Goal: Information Seeking & Learning: Learn about a topic

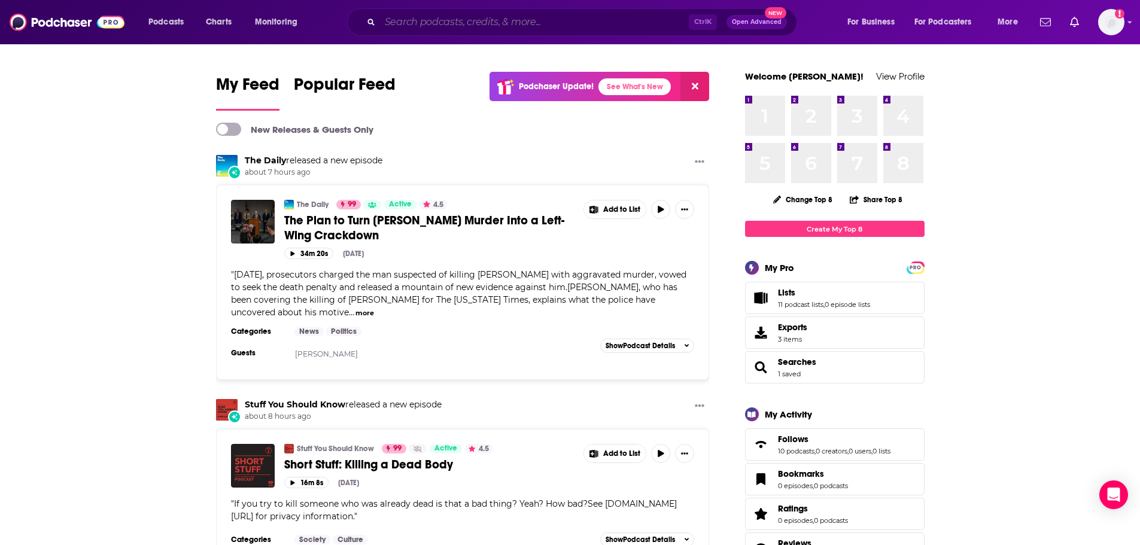
click at [433, 22] on input "Search podcasts, credits, & more..." at bounding box center [534, 22] width 309 height 19
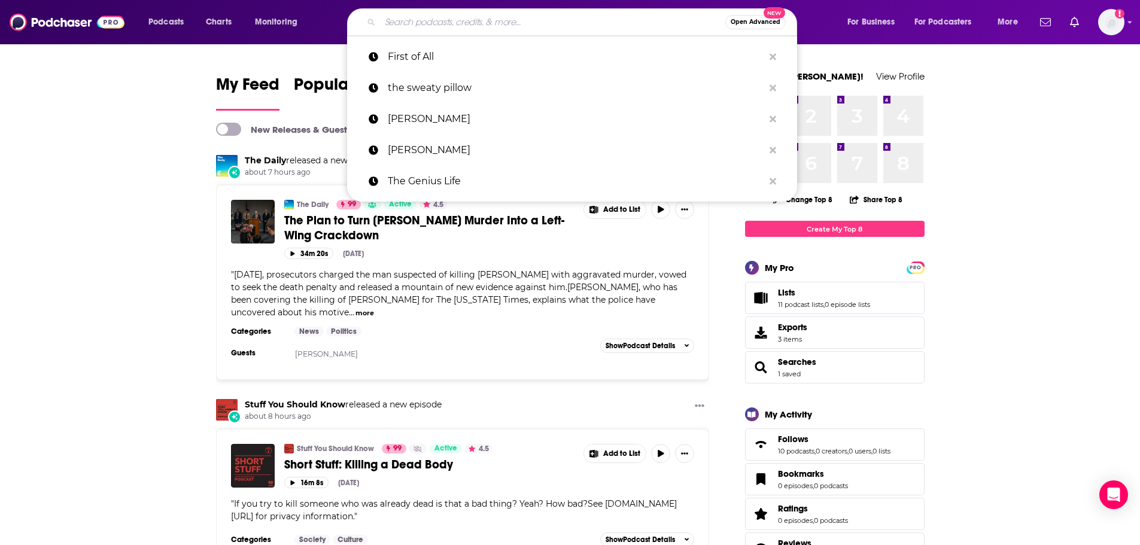
paste input "Practically Healthy by Dr. Melina"
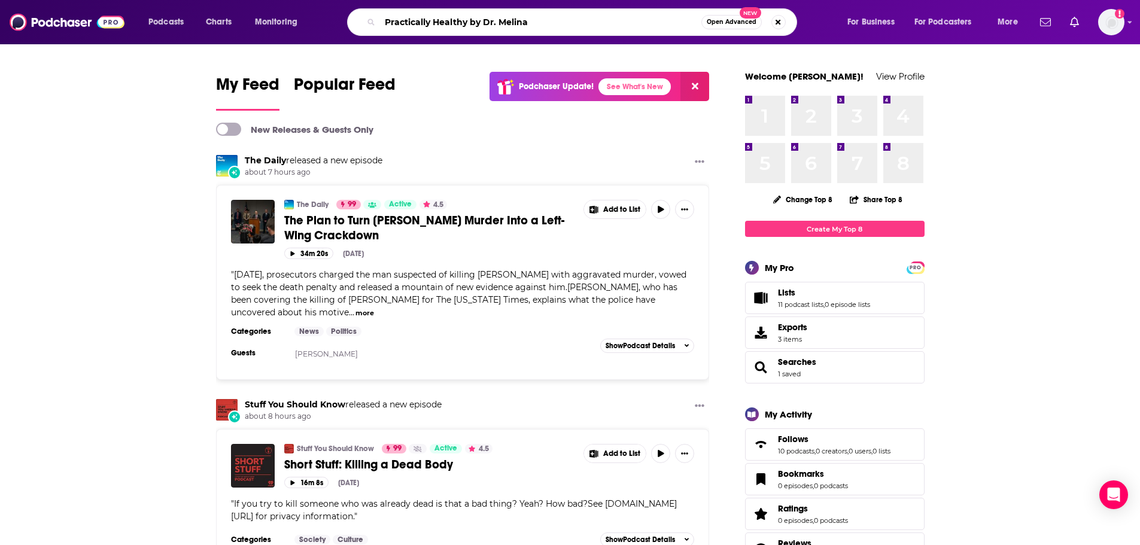
type input "Practically Healthy by Dr. Melina"
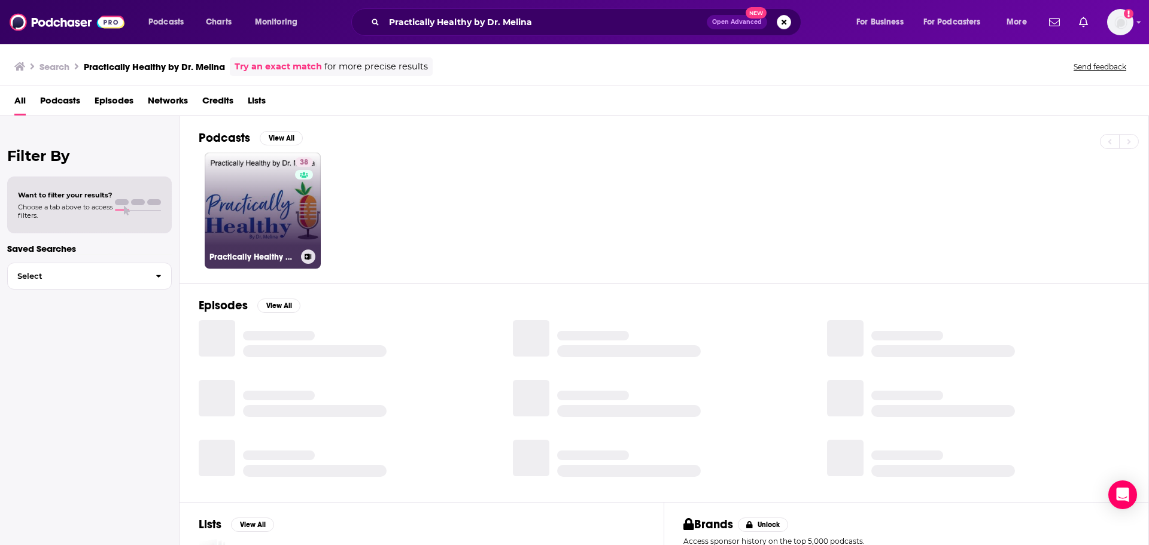
click at [229, 202] on link "38 Practically Healthy by Dr. Melina" at bounding box center [263, 211] width 116 height 116
